Goal: Find specific page/section: Find specific page/section

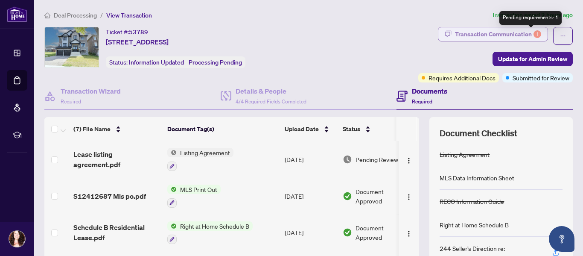
click at [534, 33] on div "1" at bounding box center [538, 34] width 8 height 8
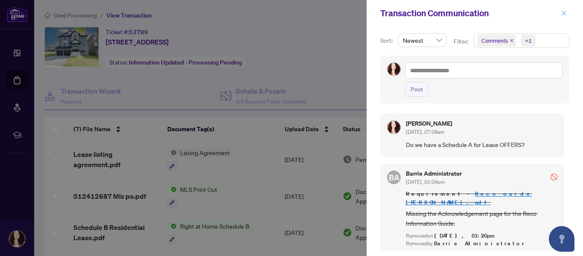
click at [564, 12] on icon "close" at bounding box center [564, 13] width 6 height 6
